Goal: Check status: Check status

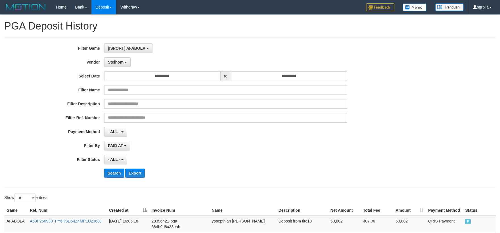
select select "**********"
select select "**"
click at [114, 64] on span "Steihom" at bounding box center [116, 62] width 16 height 5
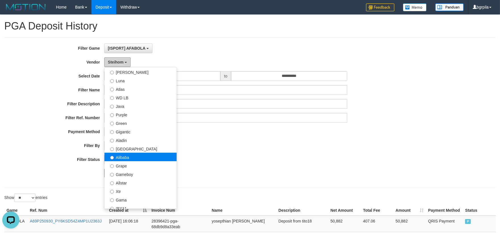
scroll to position [0, 0]
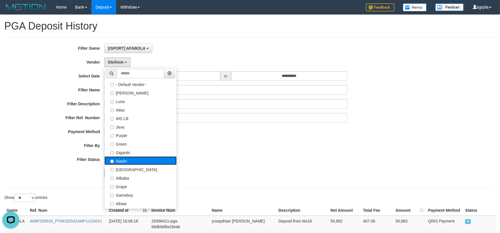
click at [124, 159] on label "Aladin" at bounding box center [141, 160] width 72 height 9
select select "**********"
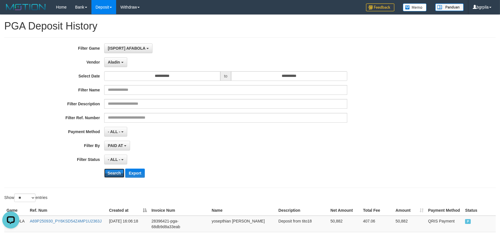
drag, startPoint x: 109, startPoint y: 172, endPoint x: 112, endPoint y: 168, distance: 5.0
click at [111, 168] on div "**********" at bounding box center [208, 112] width 417 height 139
click at [114, 173] on button "Search" at bounding box center [114, 173] width 20 height 9
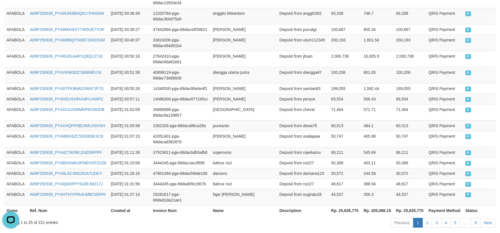
scroll to position [365, 0]
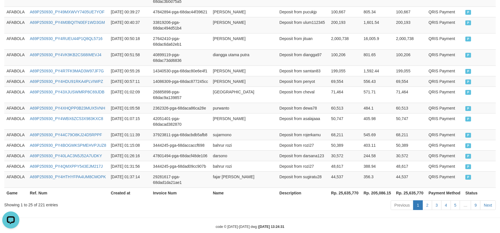
click at [474, 200] on div "Previous 1 2 3 4 5 … 9 Next" at bounding box center [354, 206] width 283 height 12
click at [475, 200] on div "Previous 1 2 3 4 5 … 9 Next" at bounding box center [354, 206] width 283 height 12
click at [473, 200] on div "Previous 1 2 3 4 5 … 9 Next" at bounding box center [354, 206] width 283 height 12
click at [474, 200] on link "9" at bounding box center [476, 205] width 10 height 10
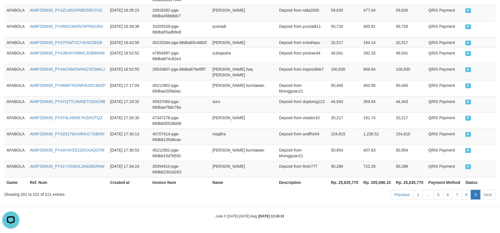
scroll to position [317, 0]
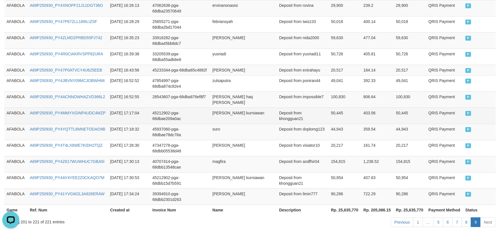
click at [18, 108] on td "AFABOLA" at bounding box center [15, 116] width 23 height 16
drag, startPoint x: 18, startPoint y: 97, endPoint x: 209, endPoint y: 103, distance: 190.3
click at [24, 108] on td "AFABOLA" at bounding box center [15, 116] width 23 height 16
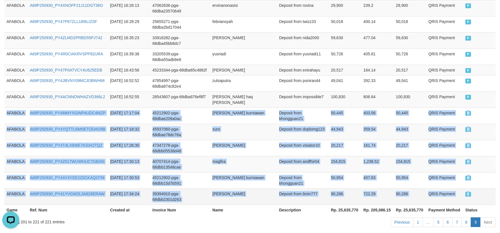
click at [495, 189] on td "P" at bounding box center [479, 197] width 33 height 16
copy tbody "AFABOLA A69P250930_PY4MMYXGINP4UDC4MZP [DATE] 17:17:04 45212902-pga-68dbae209a0…"
click at [277, 108] on td "Deposit from khongguan21" at bounding box center [303, 116] width 52 height 16
